Goal: Navigation & Orientation: Find specific page/section

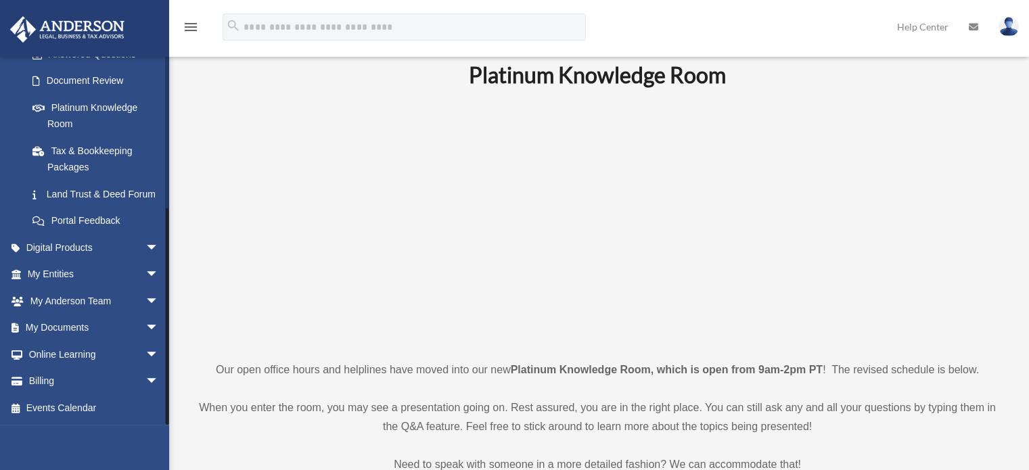
scroll to position [45, 0]
click at [59, 331] on link "My Documents arrow_drop_down" at bounding box center [94, 327] width 170 height 27
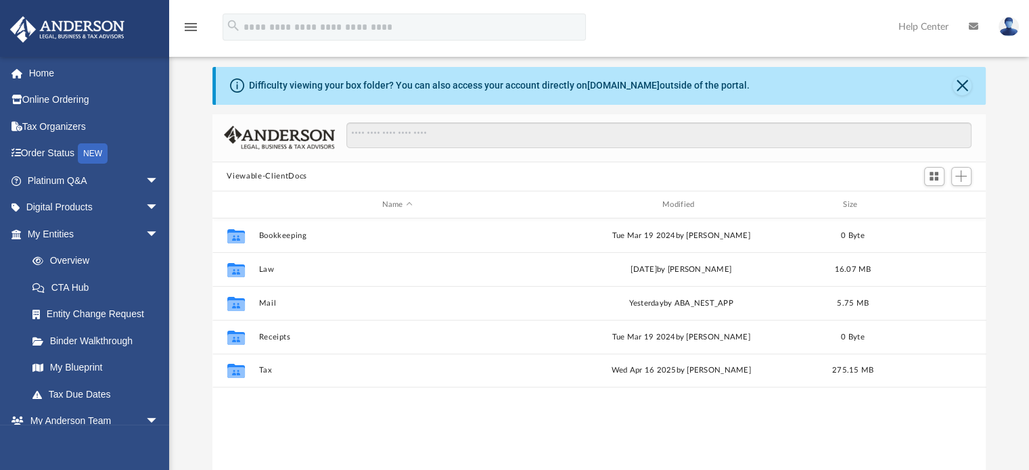
scroll to position [39, 0]
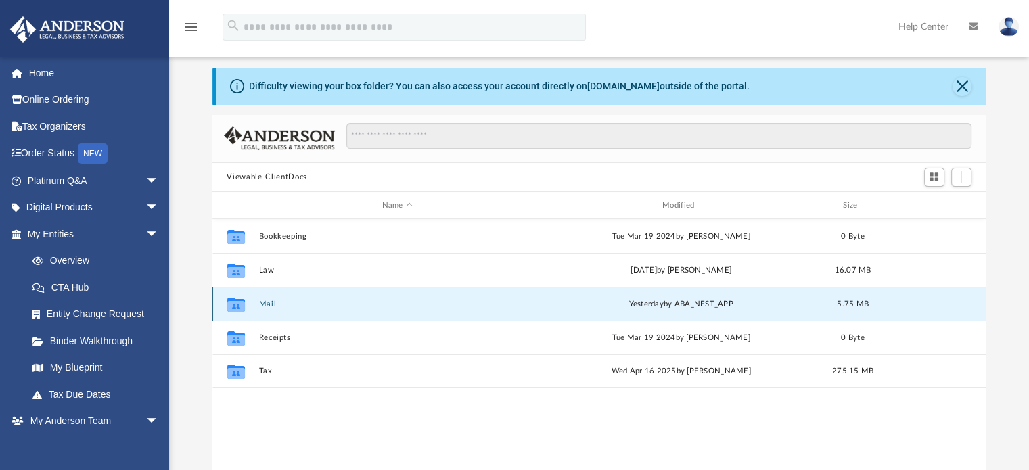
click at [268, 303] on button "Mail" at bounding box center [396, 304] width 277 height 9
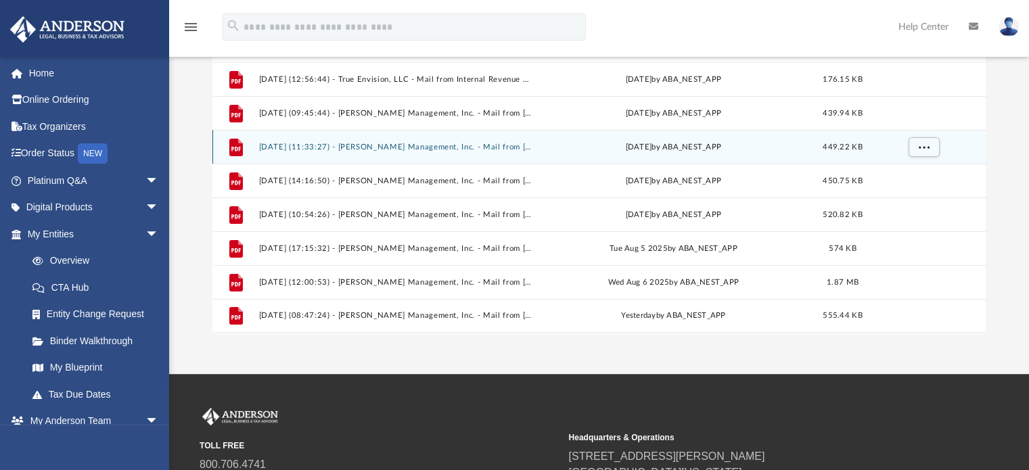
scroll to position [208, 0]
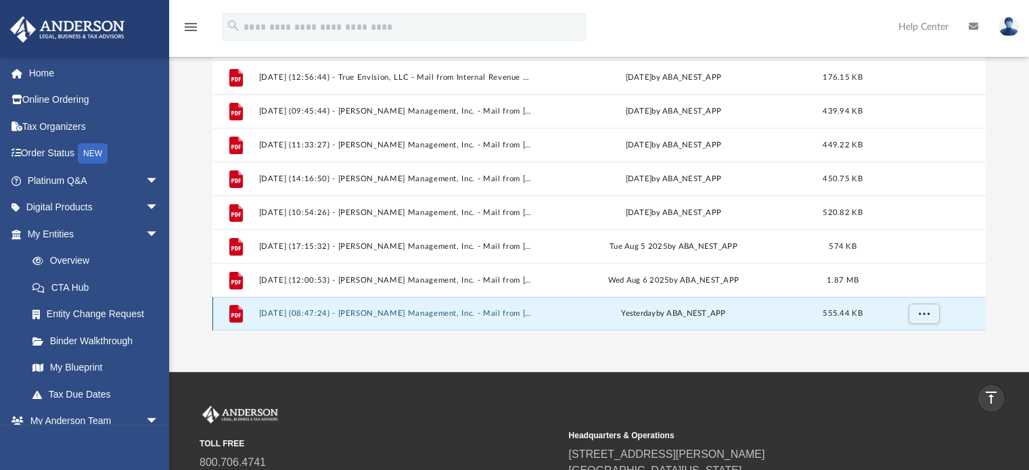
click at [503, 313] on button "[DATE] (08:47:24) - [PERSON_NAME] Management, Inc. - Mail from [PERSON_NAME].pdf" at bounding box center [394, 314] width 273 height 9
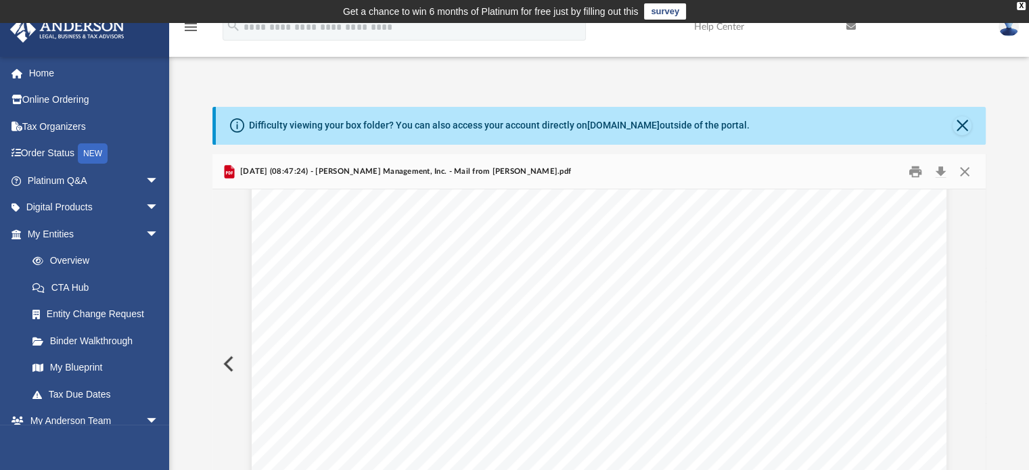
scroll to position [0, 0]
click at [960, 126] on button "Close" at bounding box center [961, 125] width 19 height 19
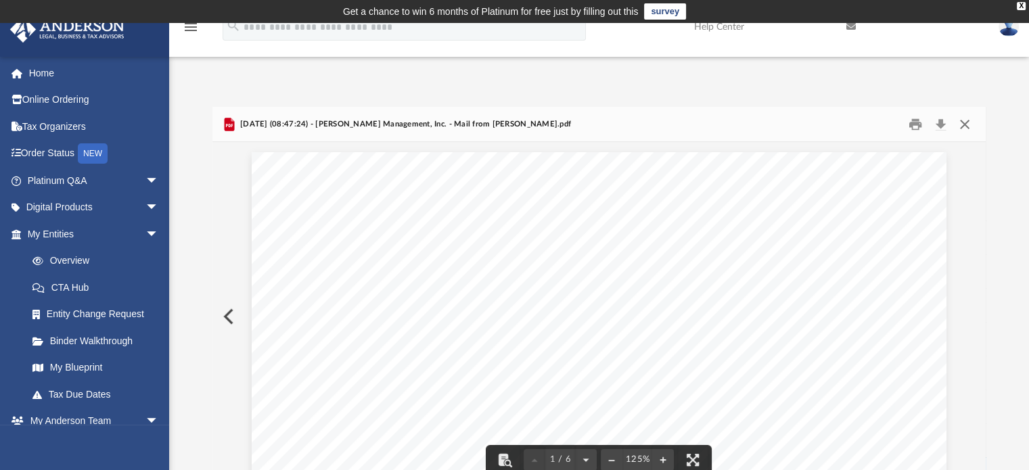
click at [967, 121] on button "Close" at bounding box center [964, 124] width 24 height 21
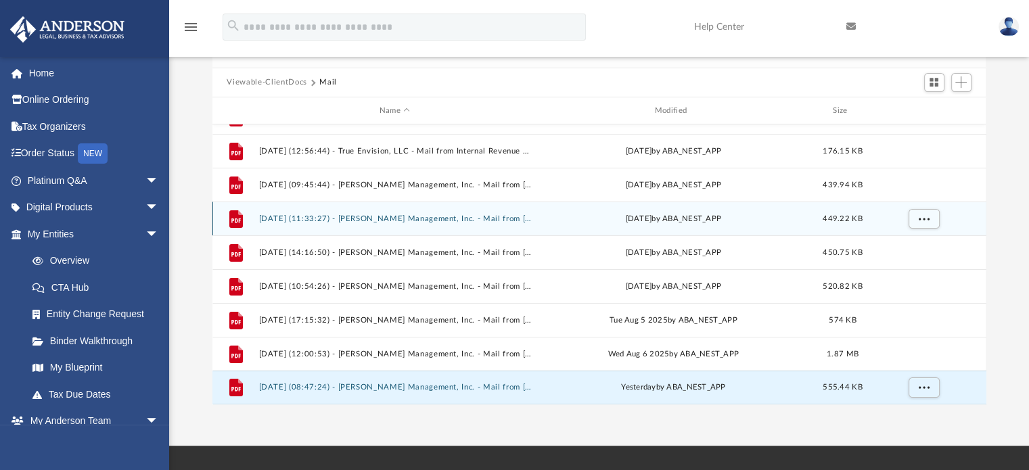
scroll to position [87, 0]
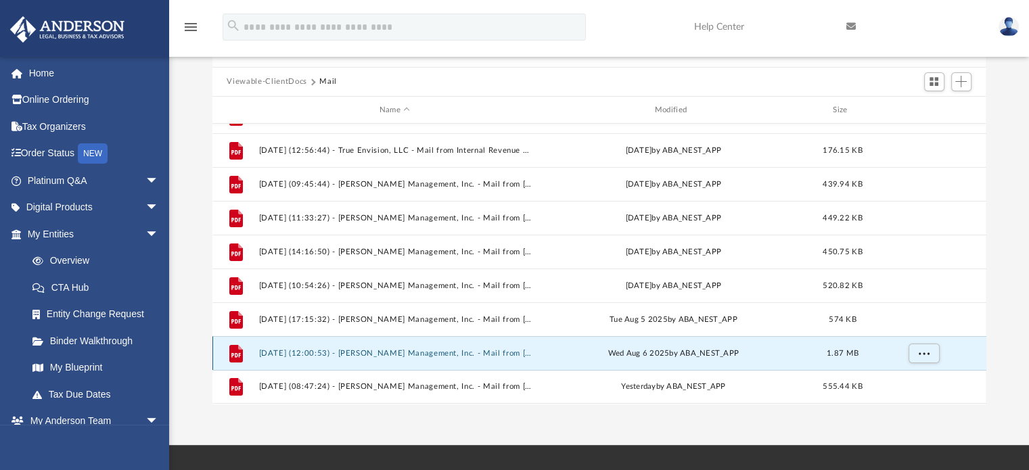
click at [314, 351] on button "[DATE] (12:00:53) - [PERSON_NAME] Management, Inc. - Mail from [US_STATE] State…" at bounding box center [394, 353] width 273 height 9
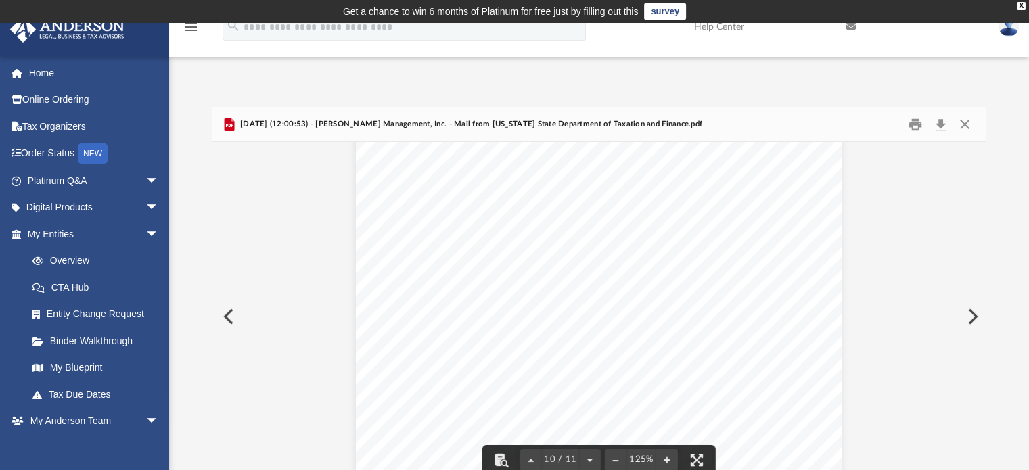
scroll to position [7923, 0]
click at [965, 126] on button "Close" at bounding box center [964, 124] width 24 height 21
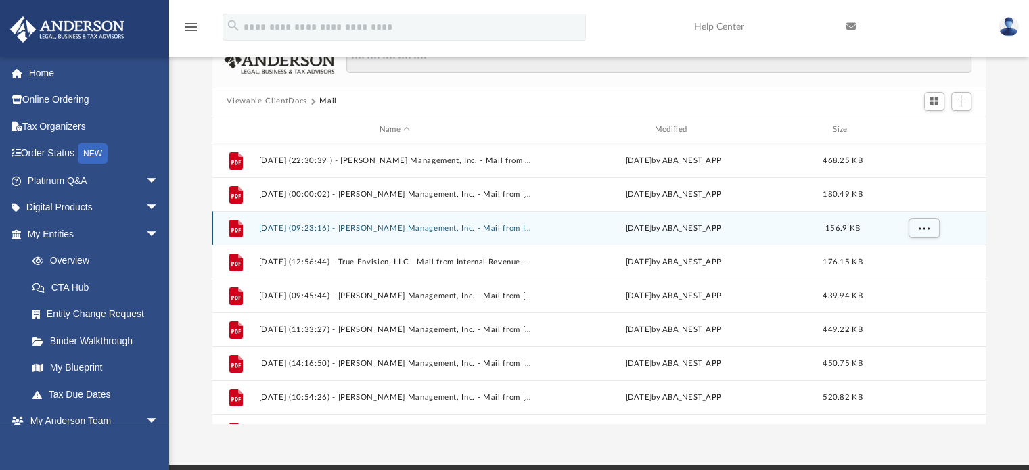
scroll to position [0, 0]
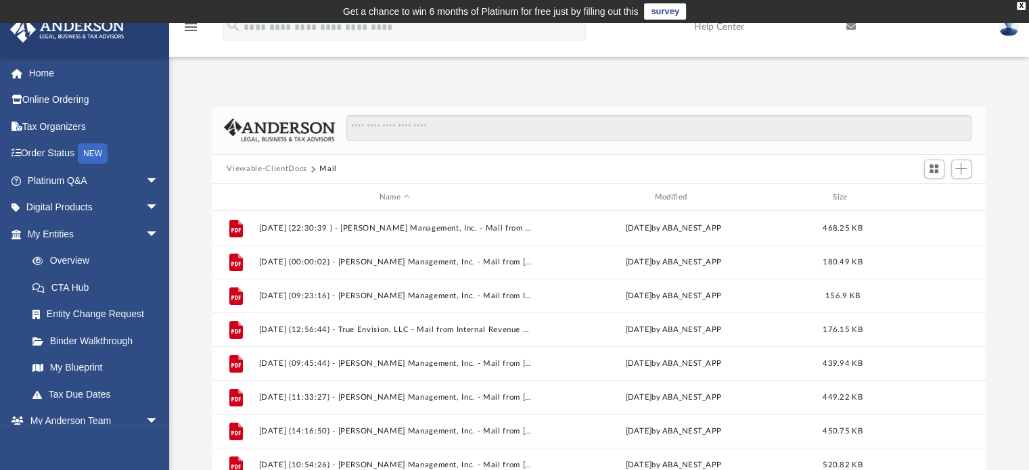
click at [275, 166] on button "Viewable-ClientDocs" at bounding box center [267, 169] width 80 height 12
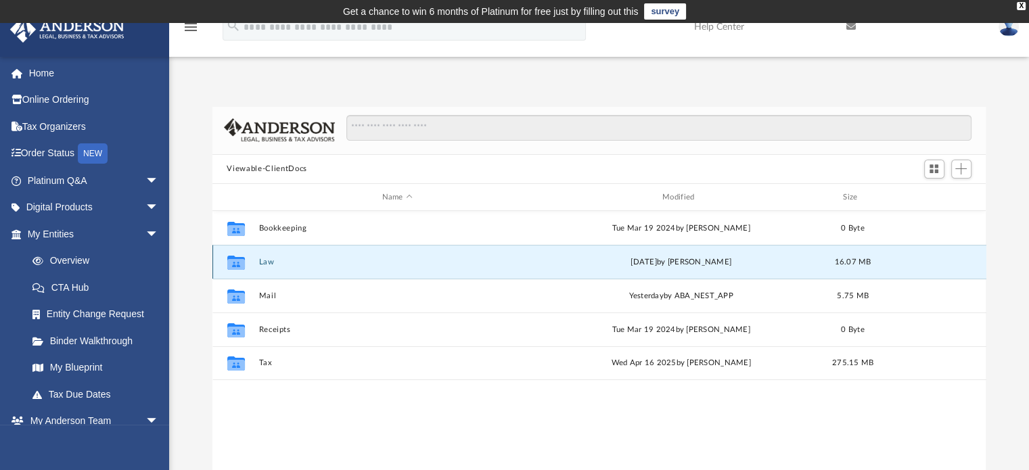
click at [266, 260] on button "Law" at bounding box center [396, 262] width 277 height 9
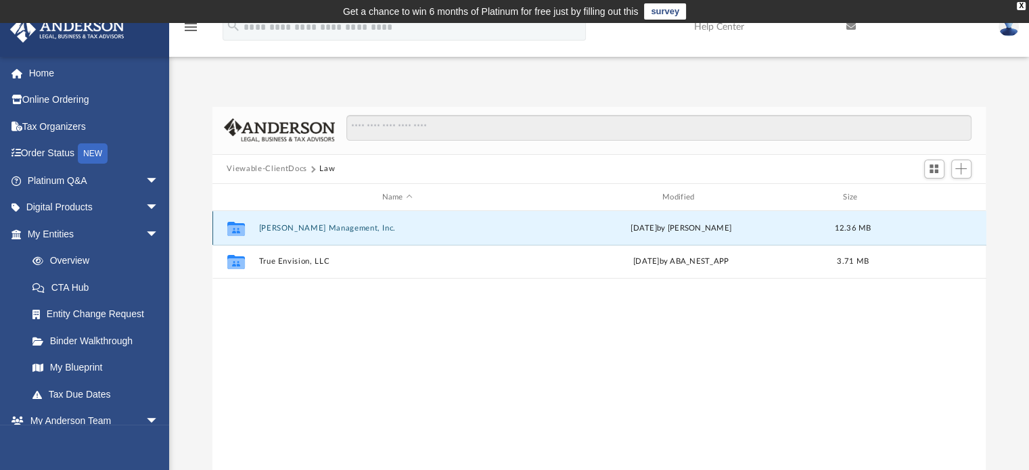
click at [304, 229] on button "[PERSON_NAME] Management, Inc." at bounding box center [396, 228] width 277 height 9
